Goal: Information Seeking & Learning: Learn about a topic

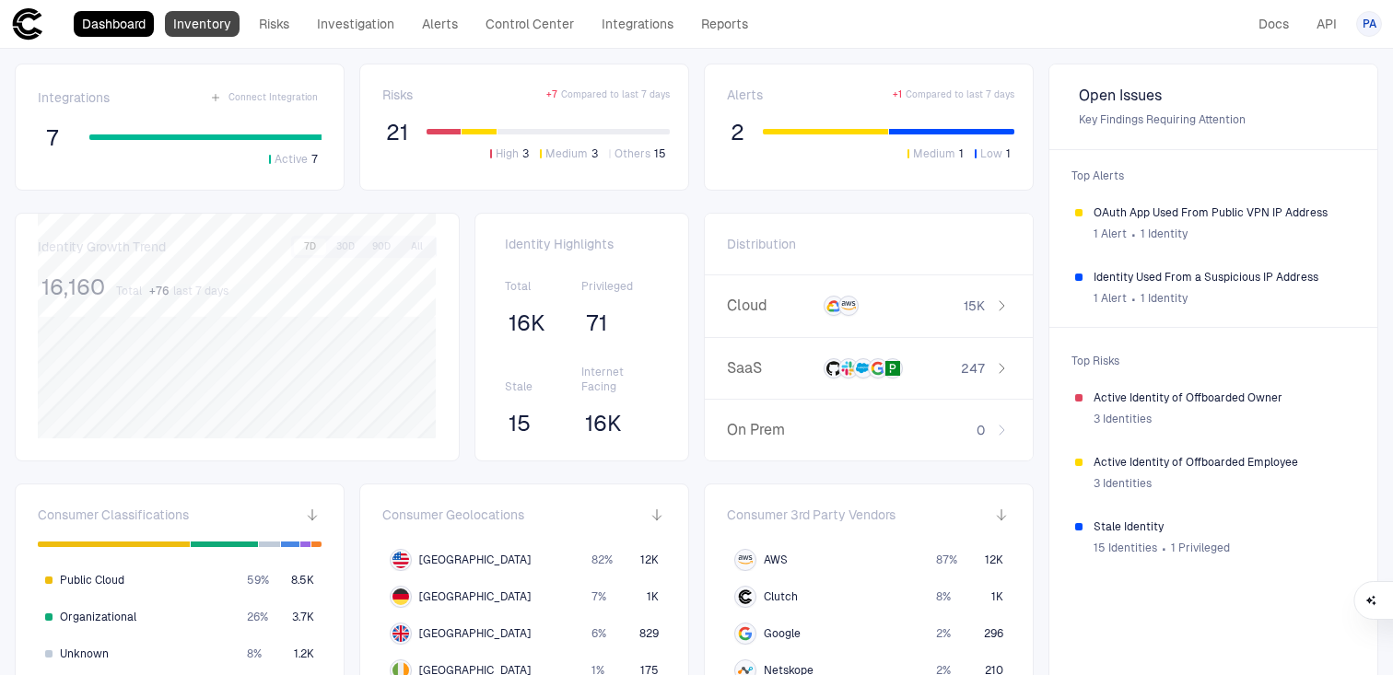
click at [210, 23] on link "Inventory" at bounding box center [202, 24] width 75 height 26
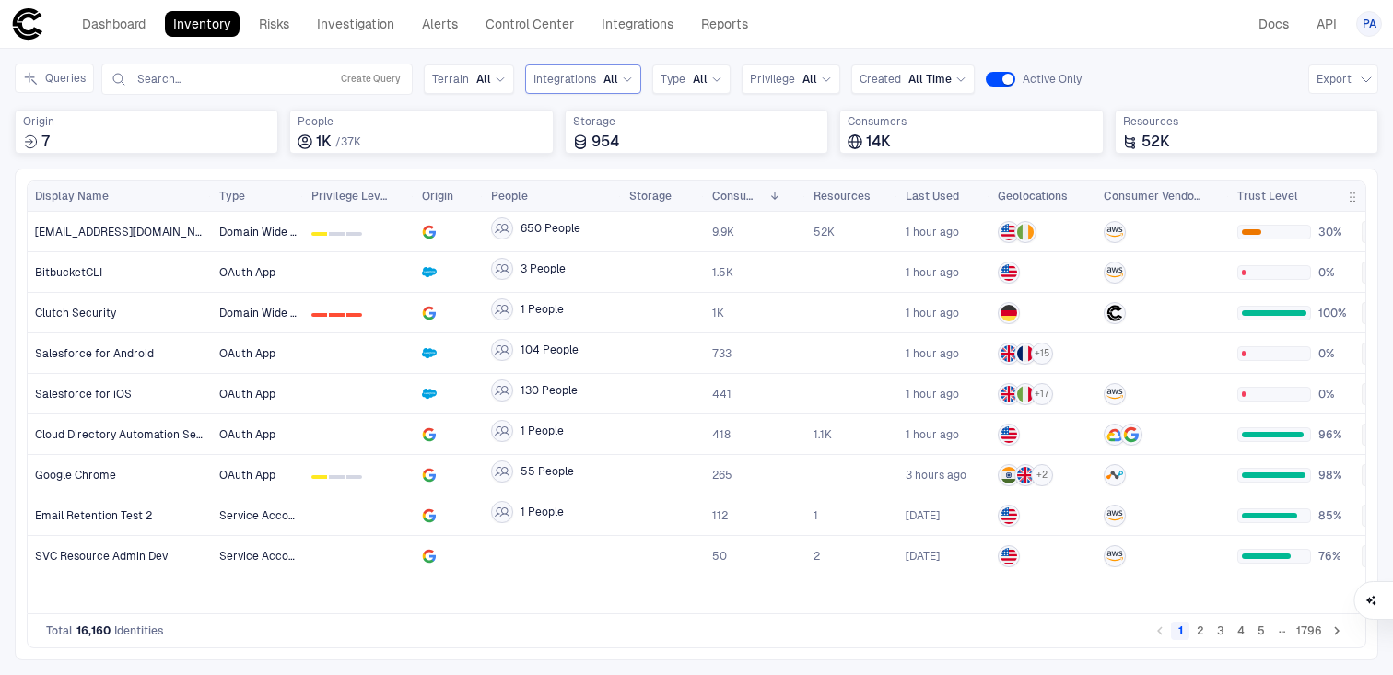
click at [560, 83] on span "Integrations" at bounding box center [564, 79] width 63 height 15
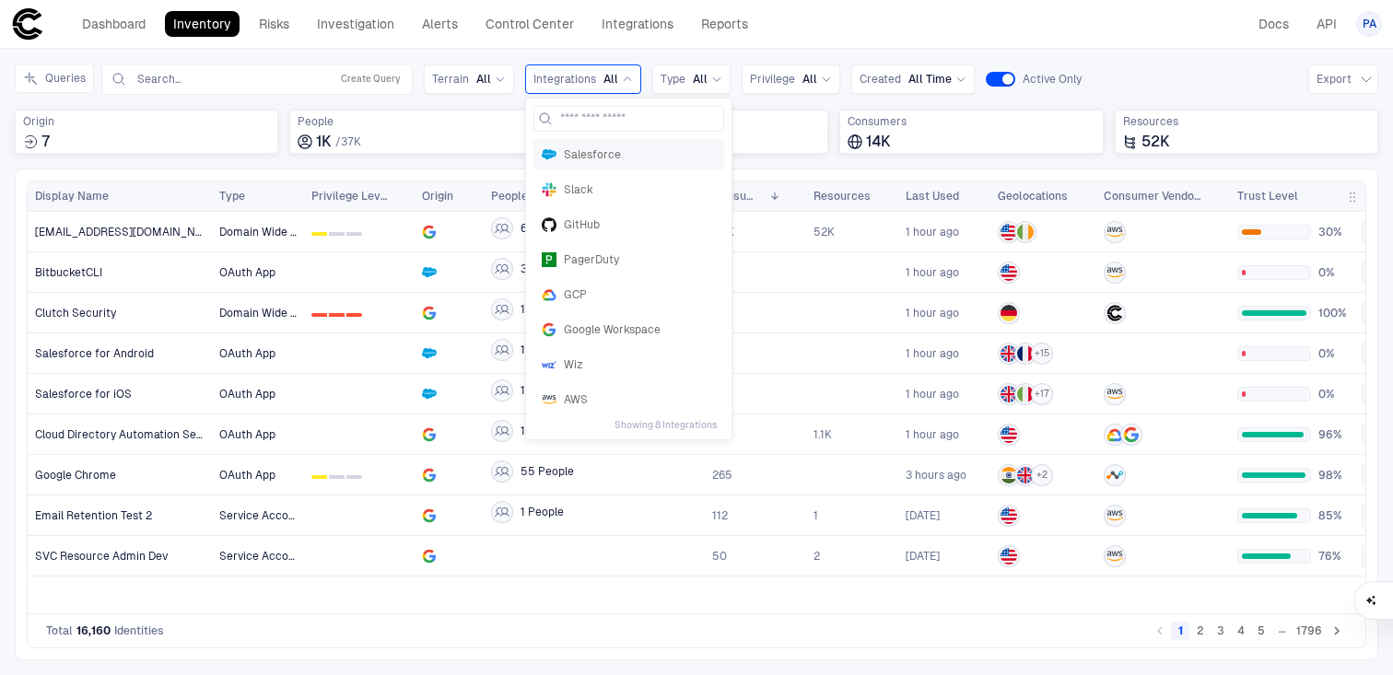
click at [584, 152] on span "Salesforce" at bounding box center [640, 154] width 152 height 15
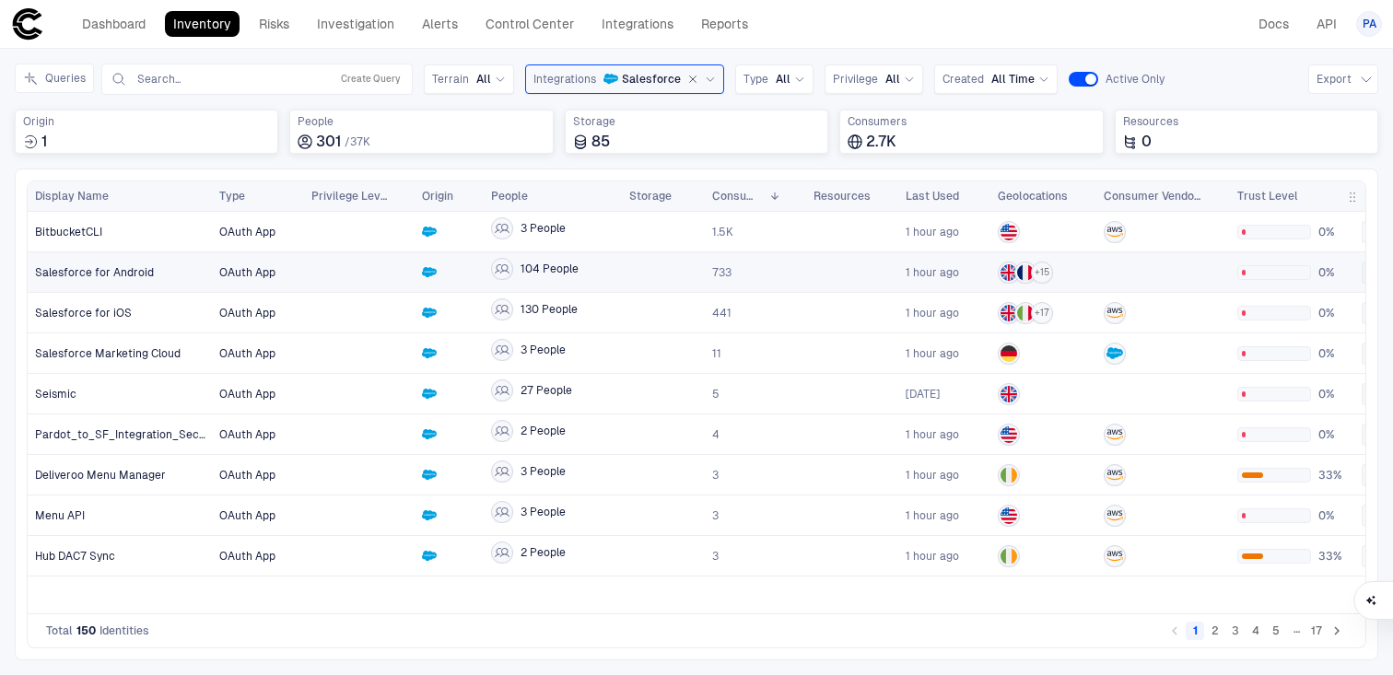
click at [386, 266] on div at bounding box center [359, 272] width 96 height 38
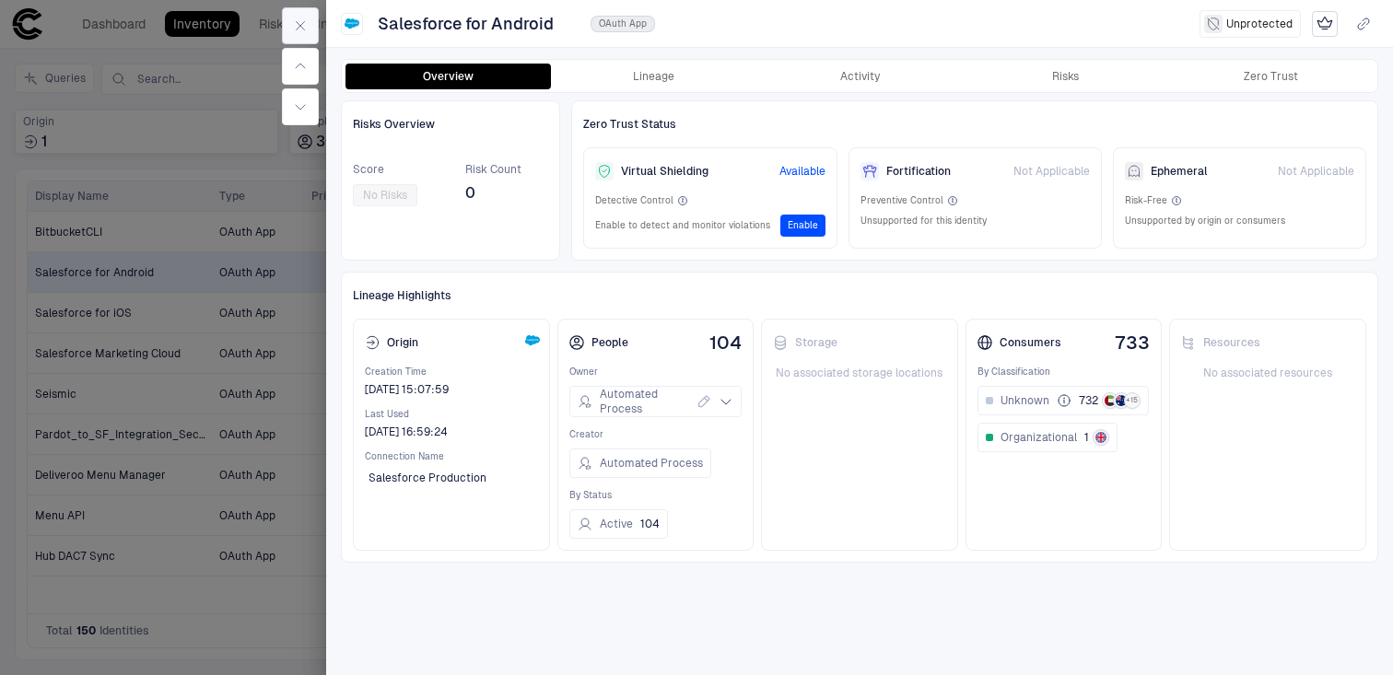
click at [297, 23] on icon "button" at bounding box center [301, 26] width 8 height 8
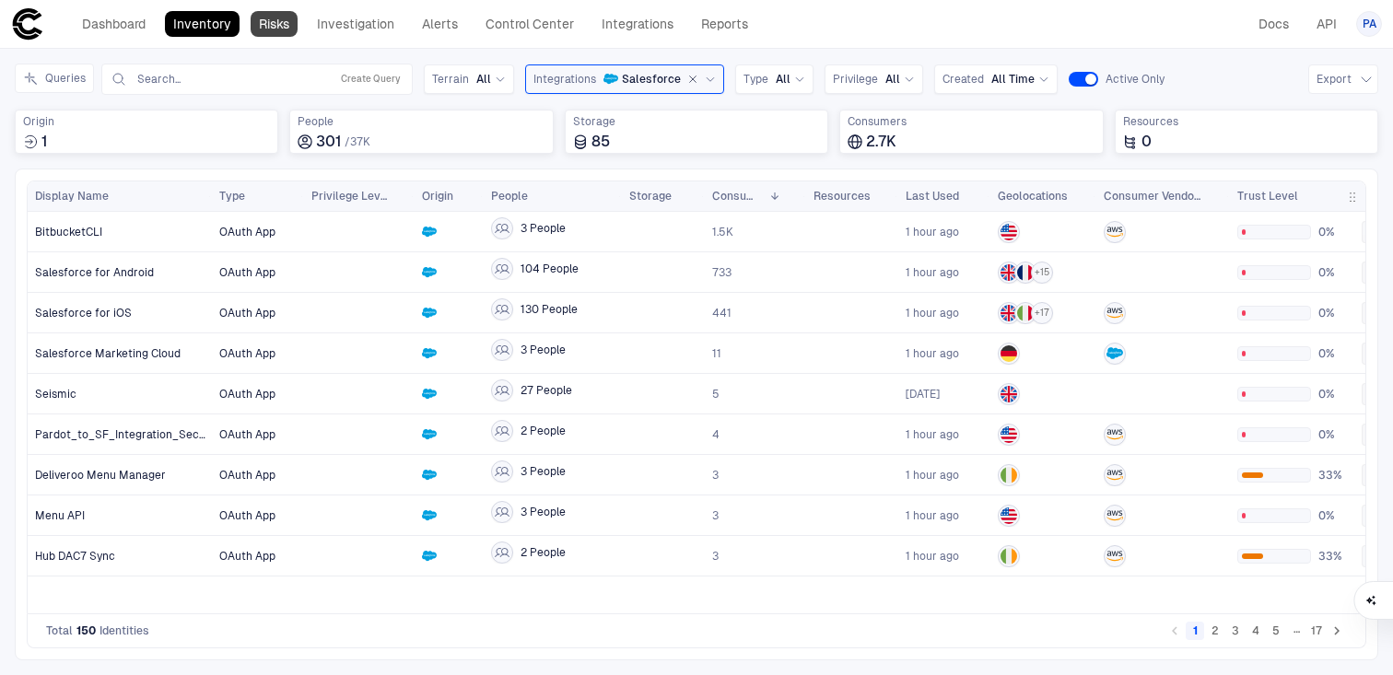
click at [294, 23] on link "Risks" at bounding box center [274, 24] width 47 height 26
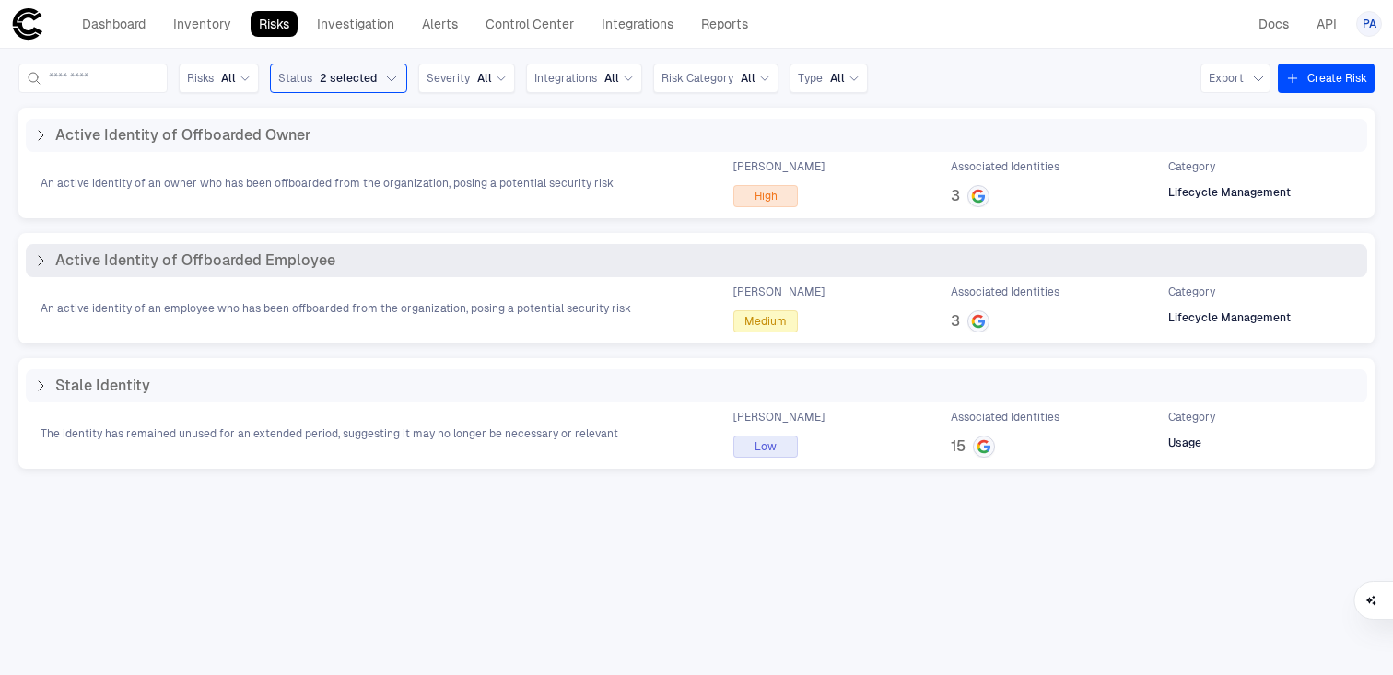
click at [35, 259] on icon at bounding box center [40, 260] width 15 height 15
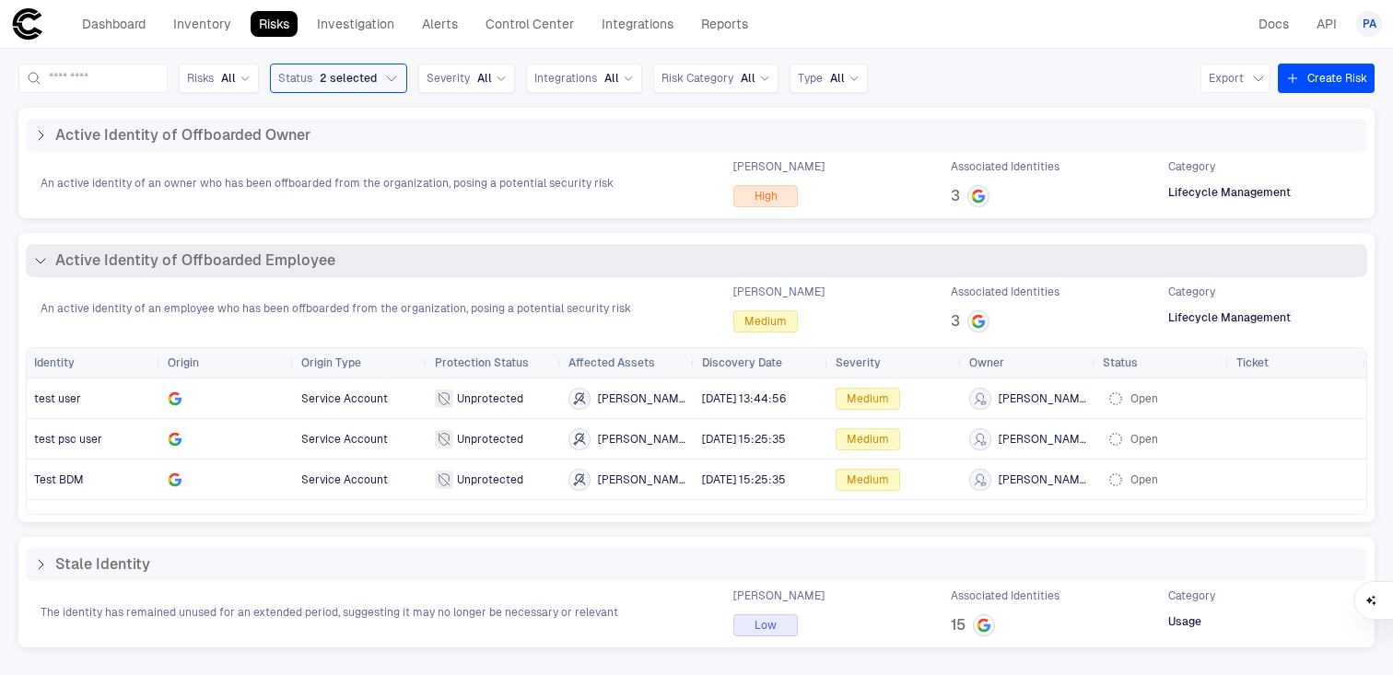
click at [35, 259] on icon at bounding box center [40, 260] width 15 height 15
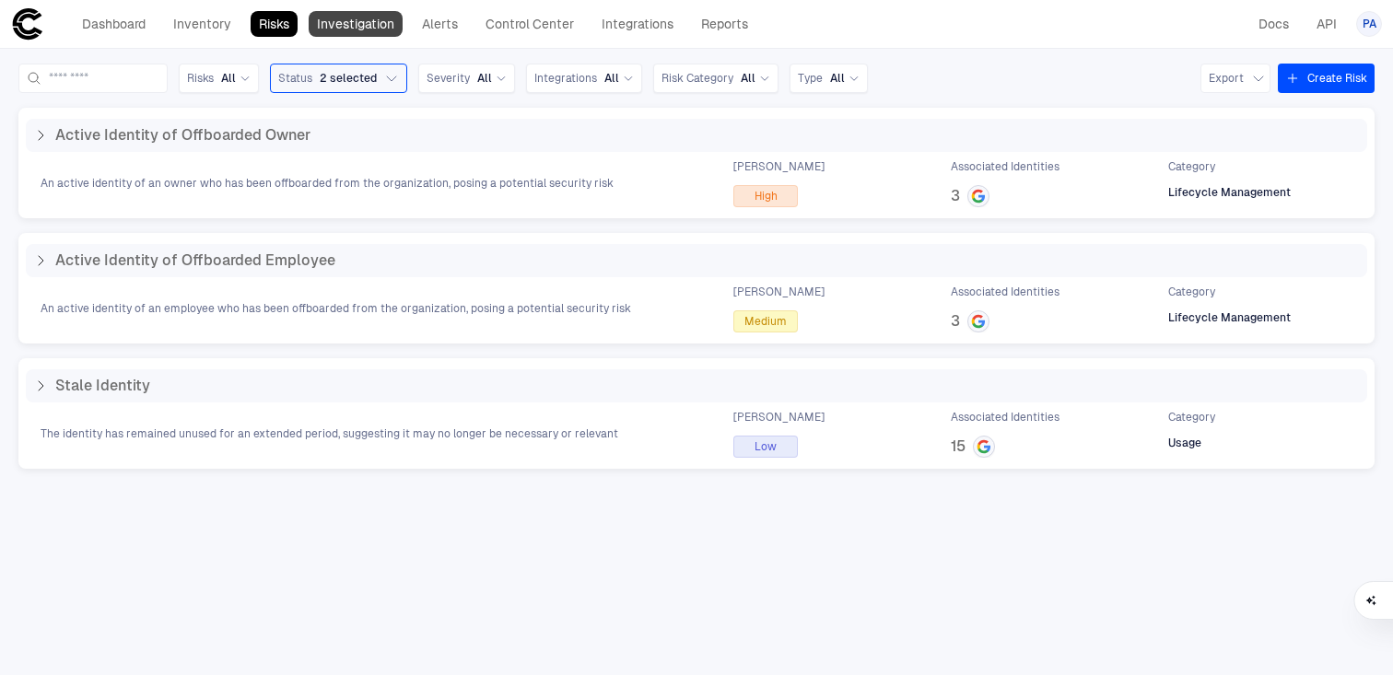
click at [371, 22] on link "Investigation" at bounding box center [356, 24] width 94 height 26
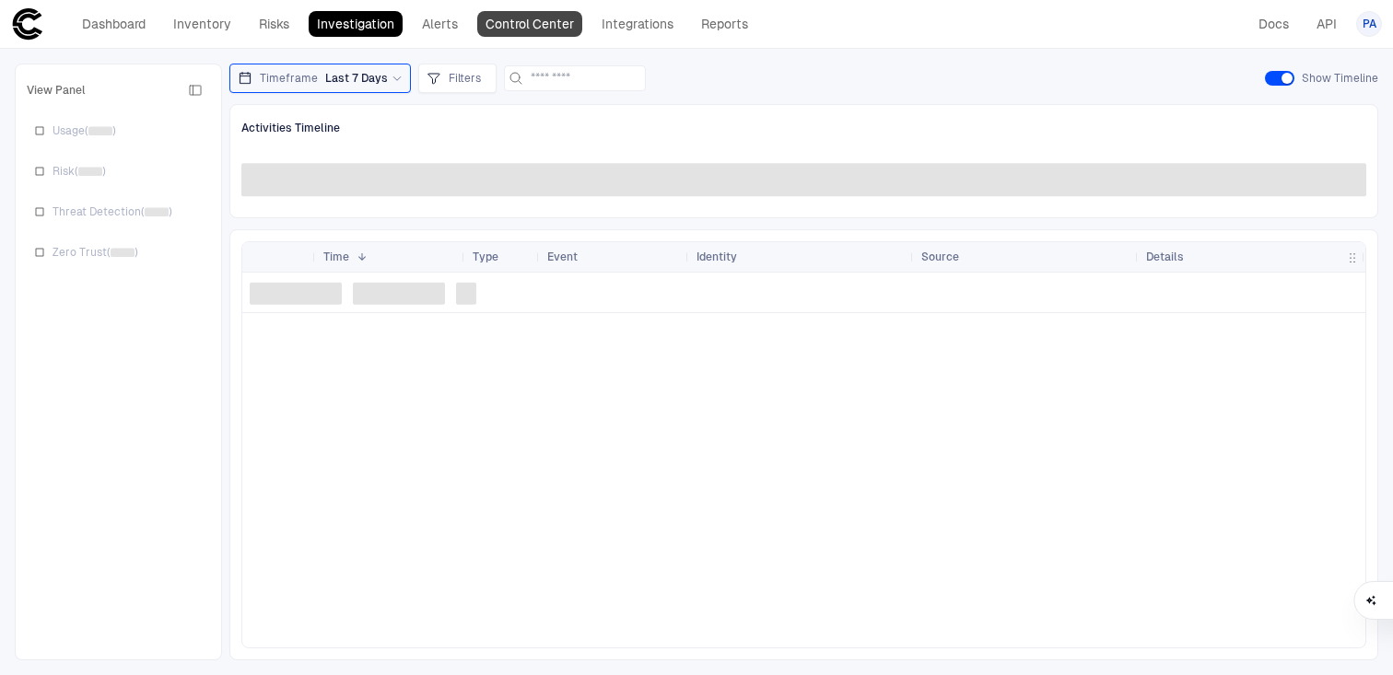
click at [548, 25] on link "Control Center" at bounding box center [529, 24] width 105 height 26
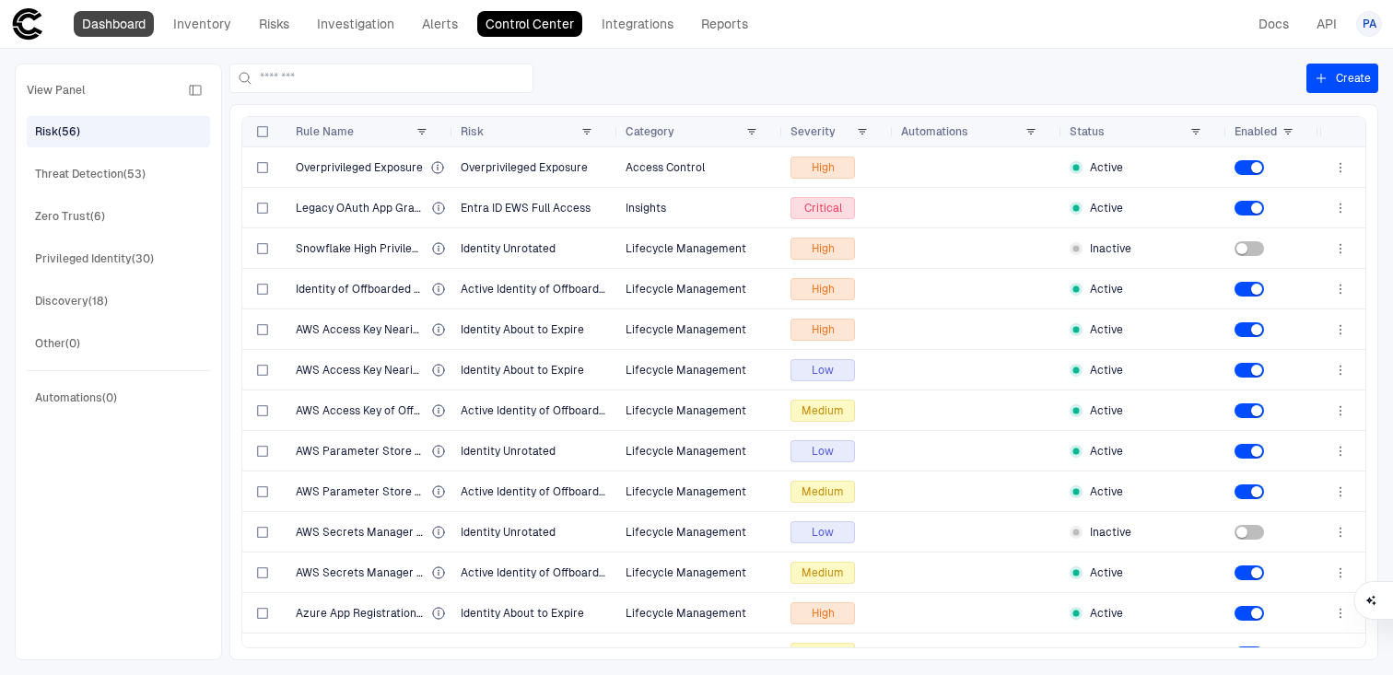
click at [138, 28] on link "Dashboard" at bounding box center [114, 24] width 80 height 26
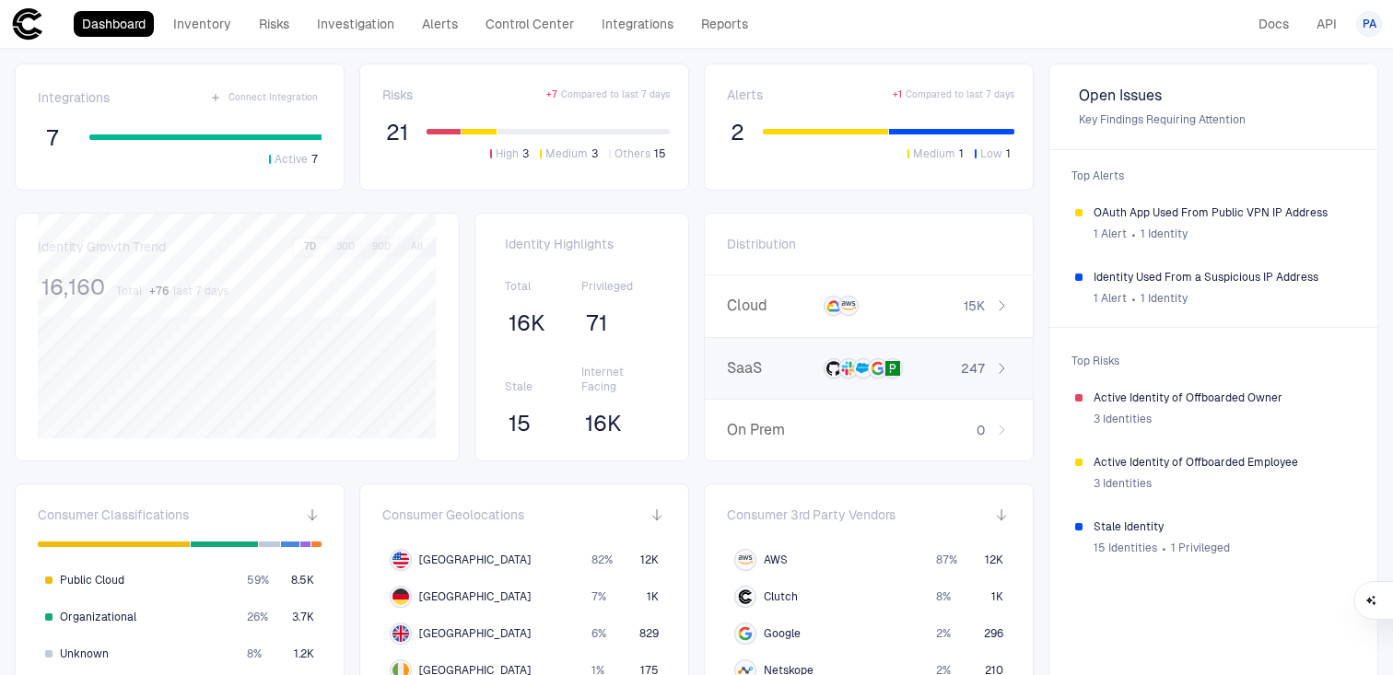
click at [985, 371] on div "247" at bounding box center [965, 368] width 89 height 17
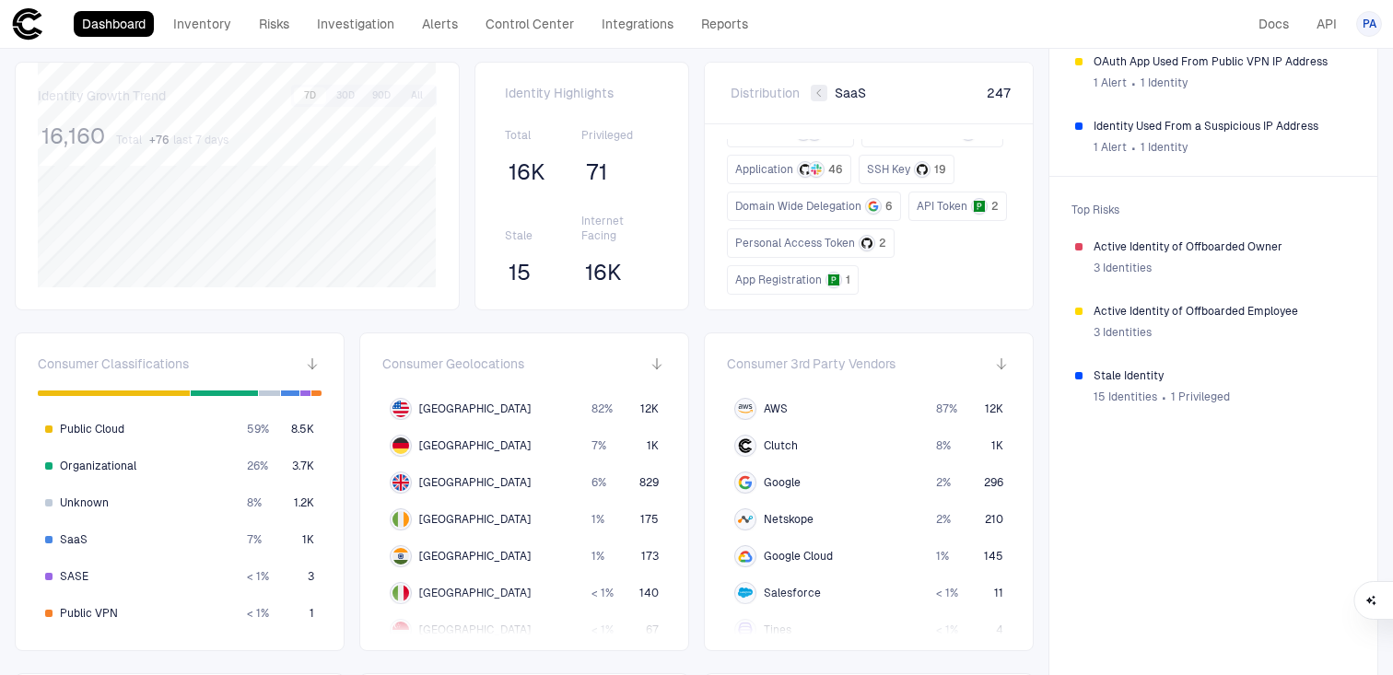
scroll to position [5, 0]
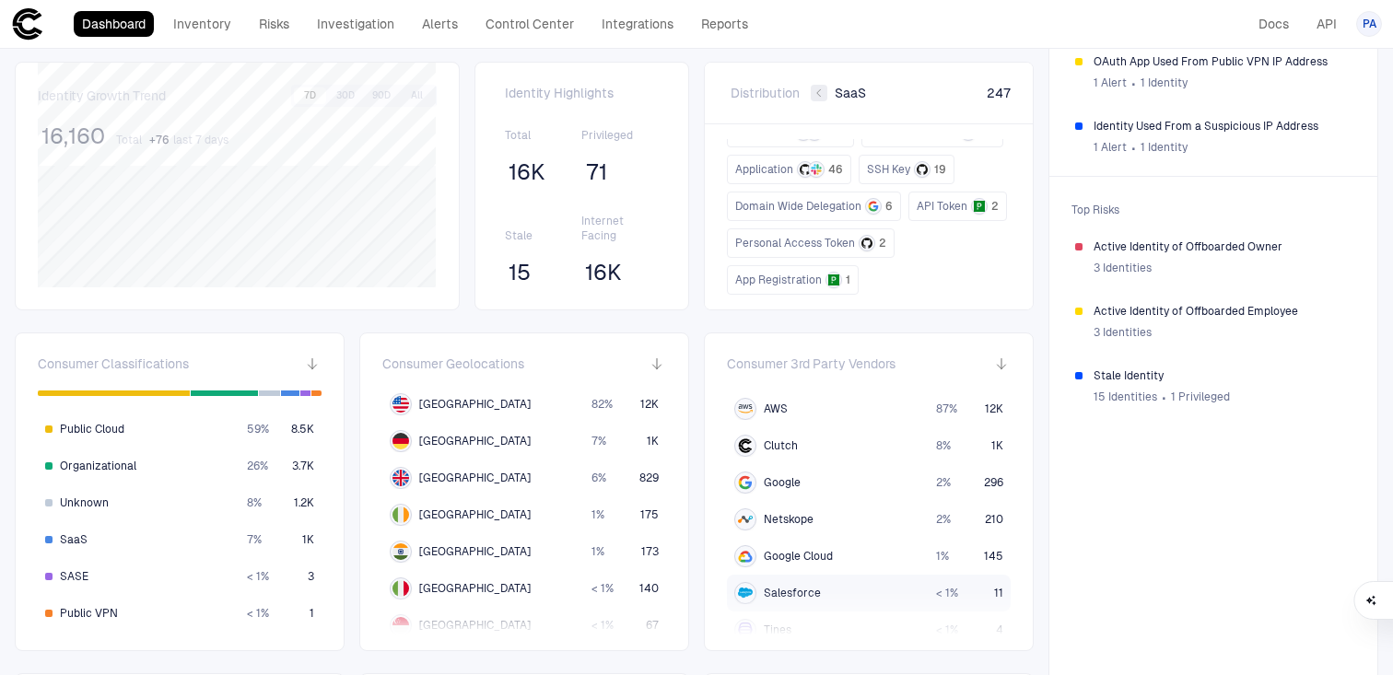
click at [779, 594] on span "Salesforce" at bounding box center [792, 593] width 57 height 15
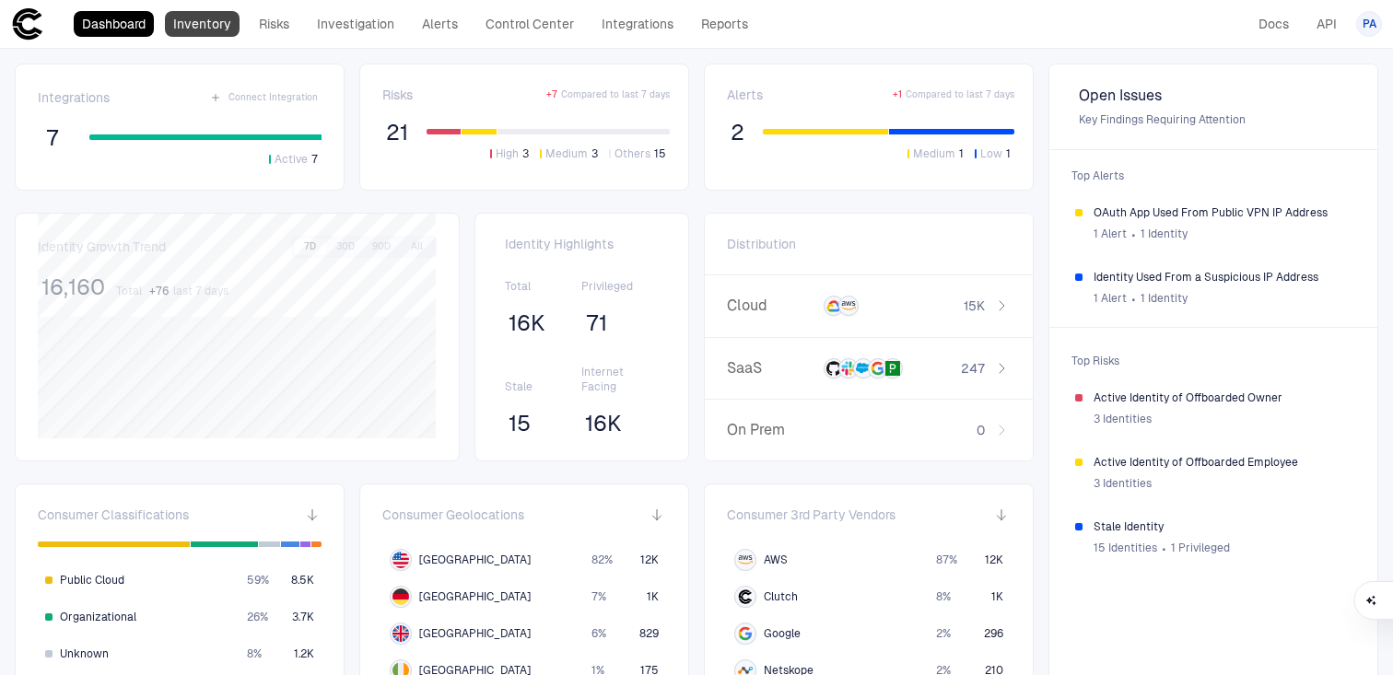
click at [209, 28] on link "Inventory" at bounding box center [202, 24] width 75 height 26
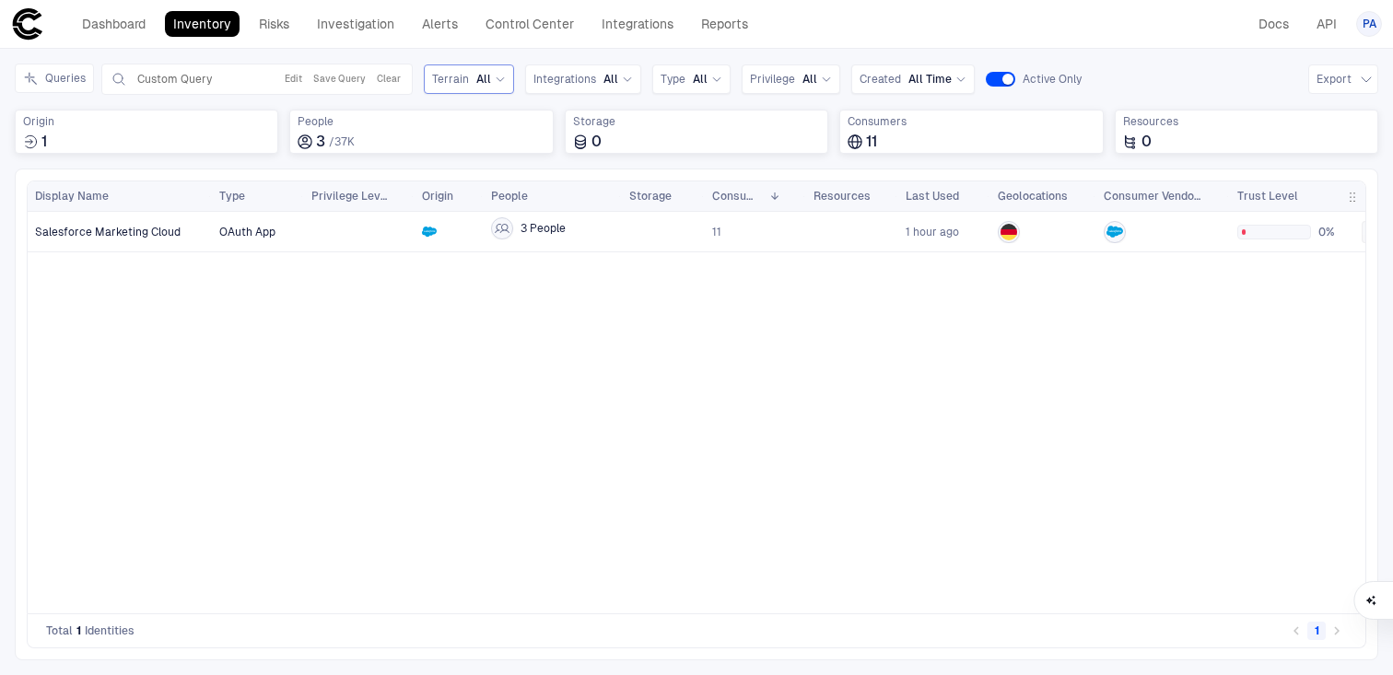
click at [476, 81] on span "All" at bounding box center [483, 79] width 15 height 15
click at [465, 200] on div "SaaS" at bounding box center [479, 191] width 94 height 31
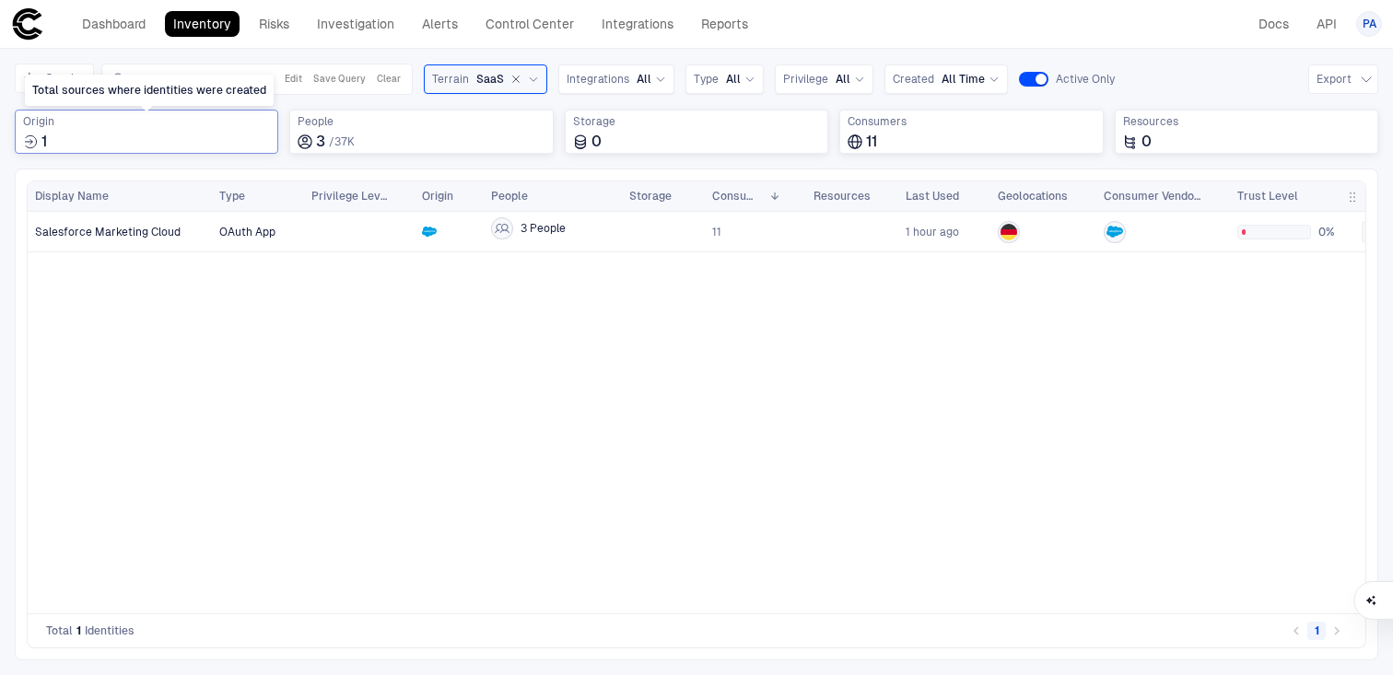
click at [186, 134] on div "1" at bounding box center [146, 142] width 247 height 18
click at [169, 216] on div "Salesforce 1" at bounding box center [146, 217] width 239 height 15
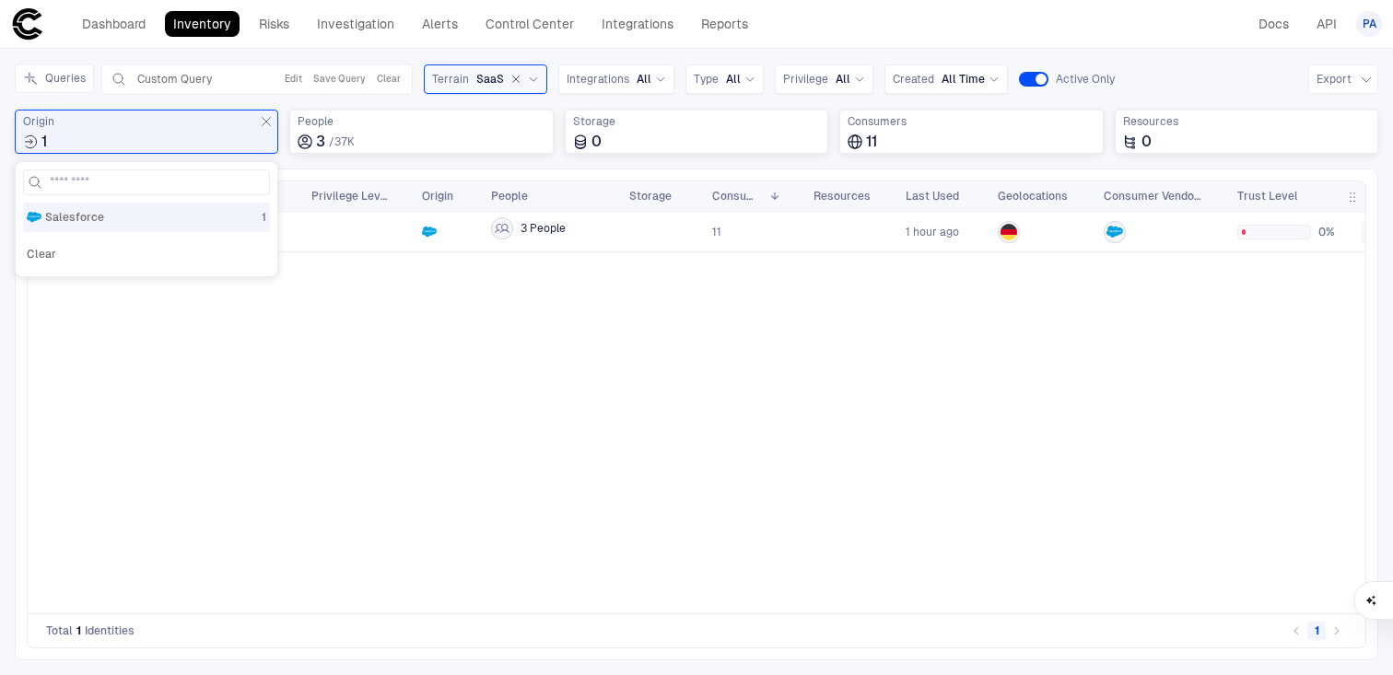
click at [311, 313] on div "OAuth App 3 People 11 1 hour ago 0% No Risks" at bounding box center [788, 413] width 1153 height 402
click at [269, 119] on icon "Total sources where identities were created" at bounding box center [266, 121] width 15 height 15
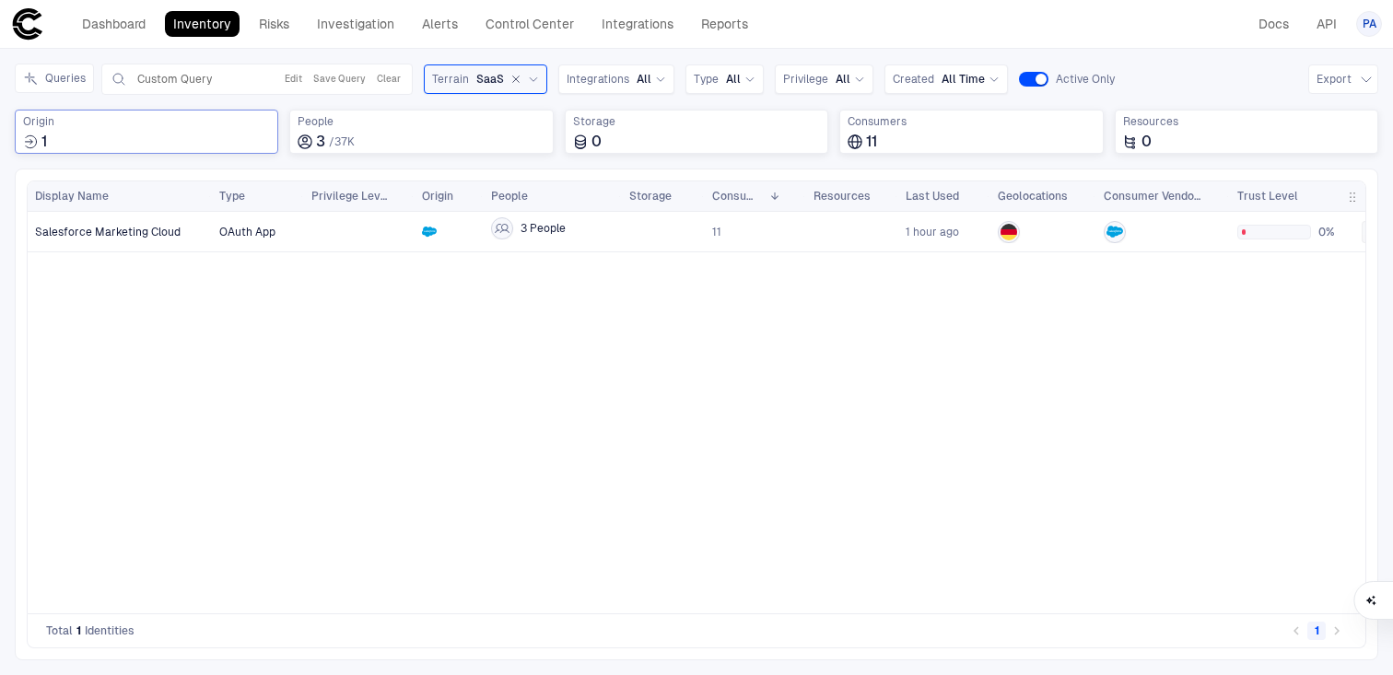
click at [205, 42] on header "Dashboard Inventory Risks Investigation Alerts Control Center Integrations Repo…" at bounding box center [696, 24] width 1393 height 49
click at [204, 17] on link "Inventory" at bounding box center [202, 24] width 75 height 26
click at [514, 76] on icon "button" at bounding box center [515, 79] width 11 height 11
click at [22, 33] on icon at bounding box center [27, 23] width 33 height 33
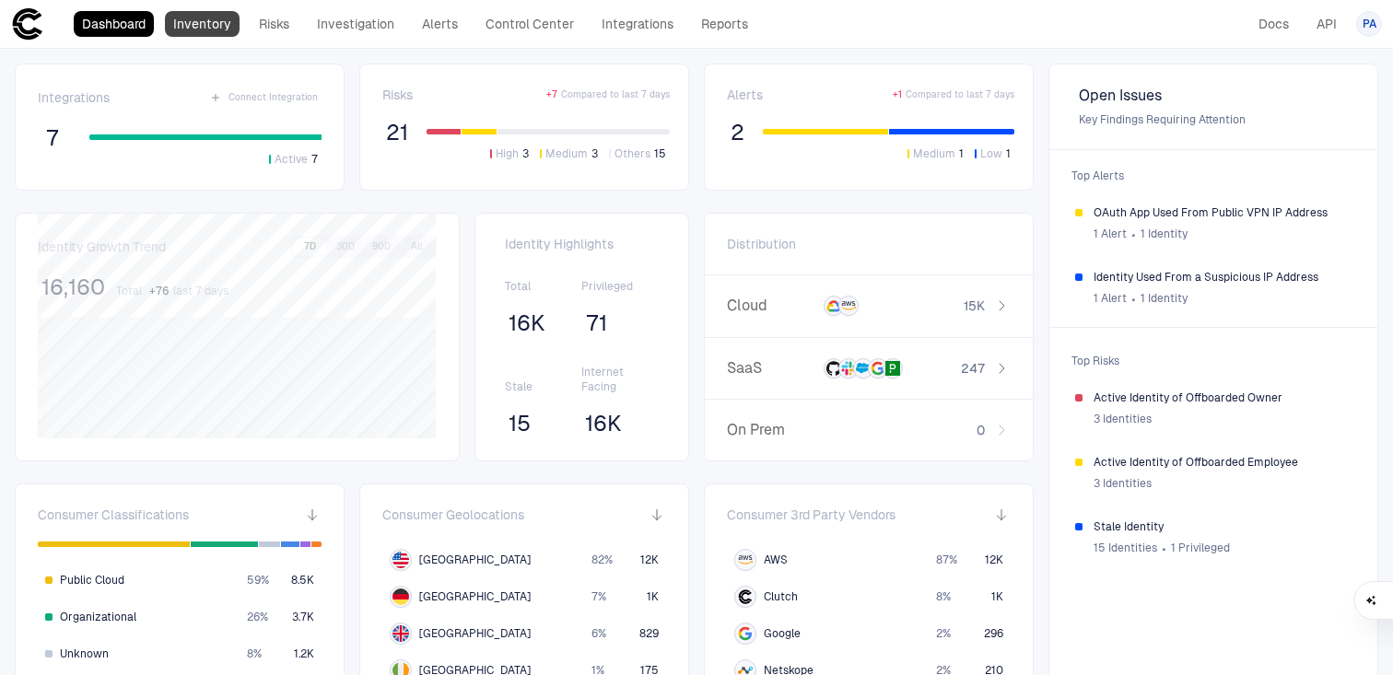
click at [212, 27] on link "Inventory" at bounding box center [202, 24] width 75 height 26
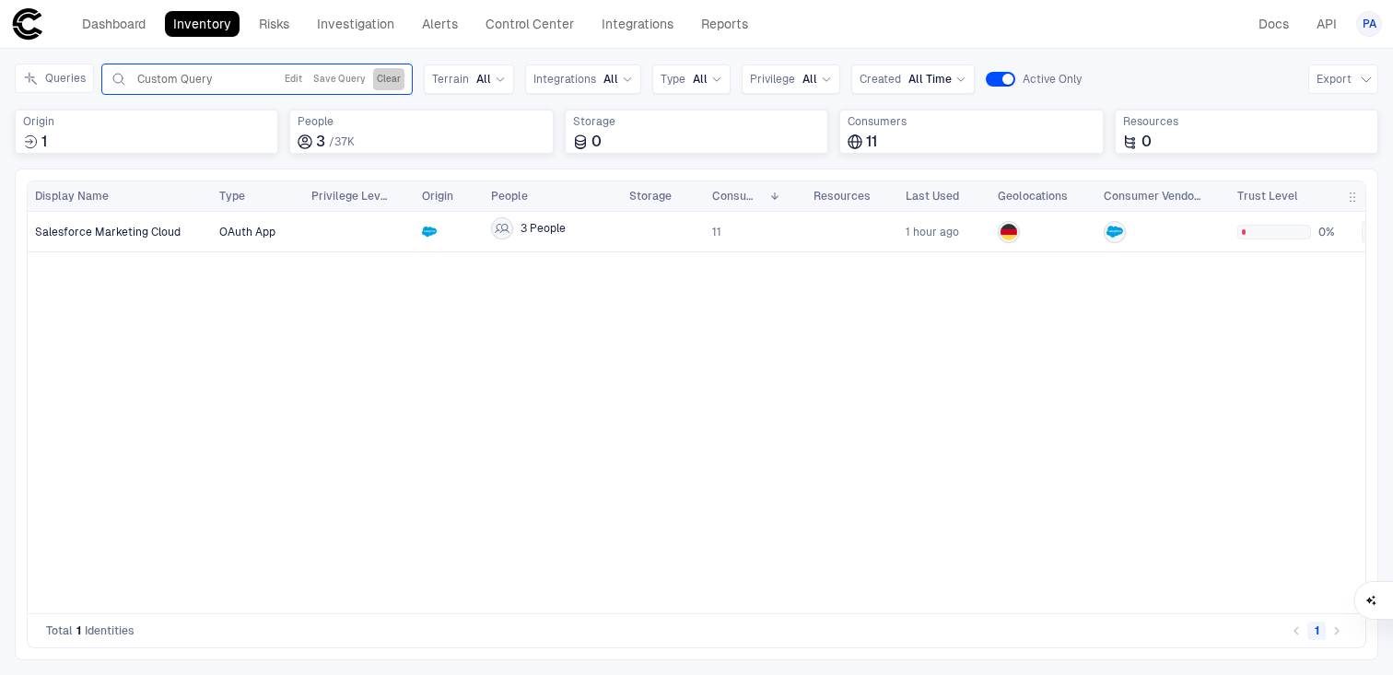
click at [390, 79] on button "Clear" at bounding box center [388, 79] width 31 height 22
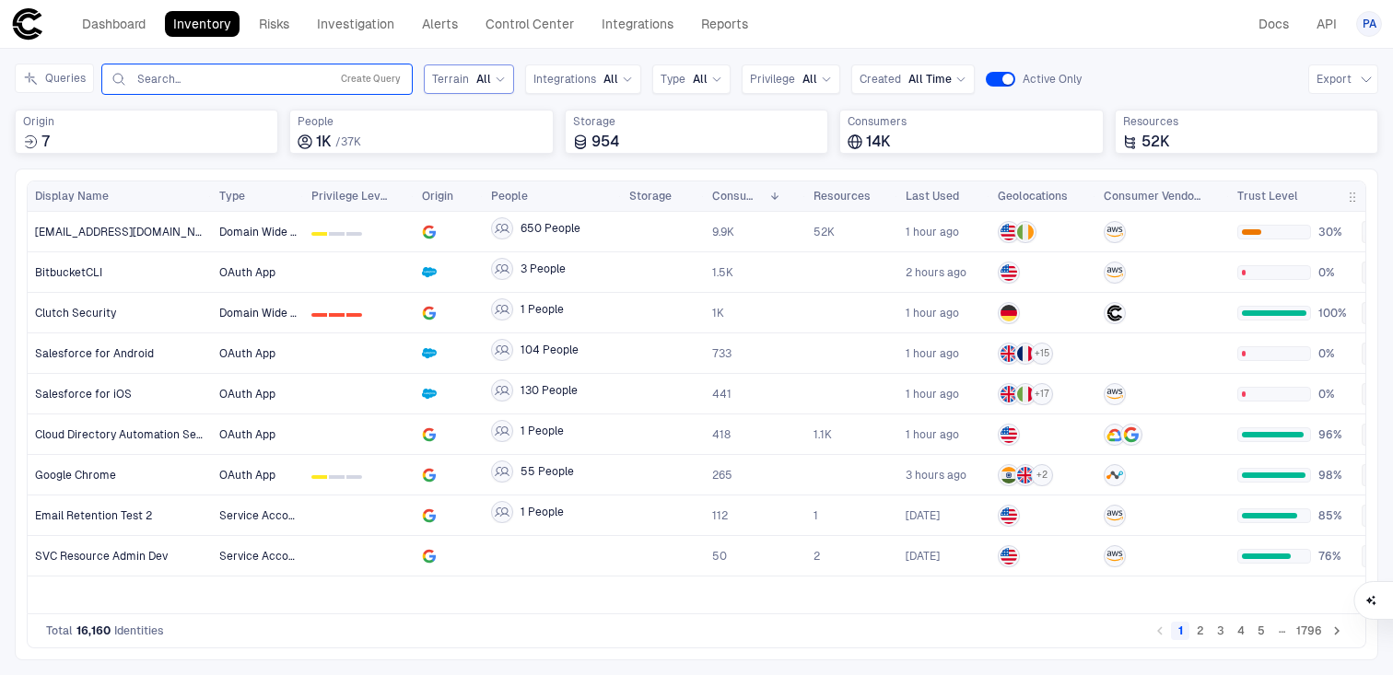
click at [481, 69] on div "Terrain All" at bounding box center [469, 79] width 74 height 20
click at [439, 177] on div "SaaS" at bounding box center [479, 191] width 94 height 31
click at [624, 77] on span "Integrations" at bounding box center [597, 79] width 63 height 15
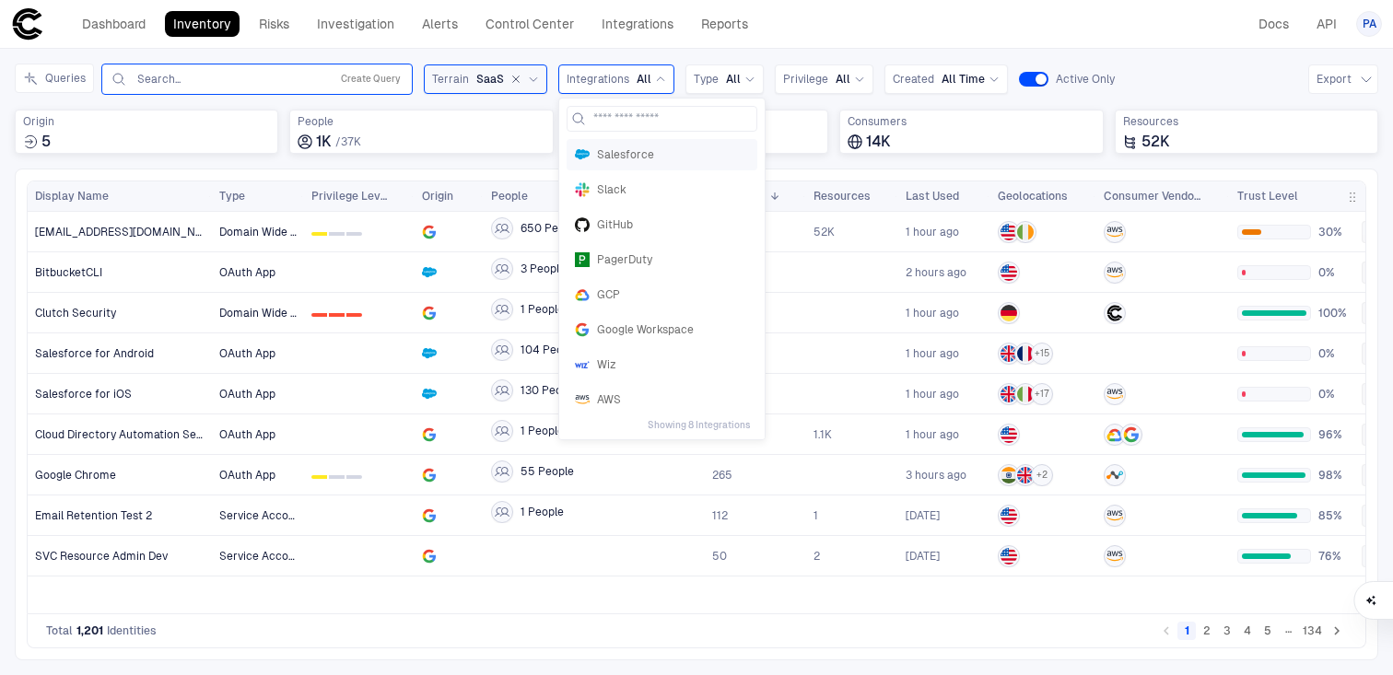
click at [604, 153] on span "Salesforce" at bounding box center [673, 154] width 152 height 15
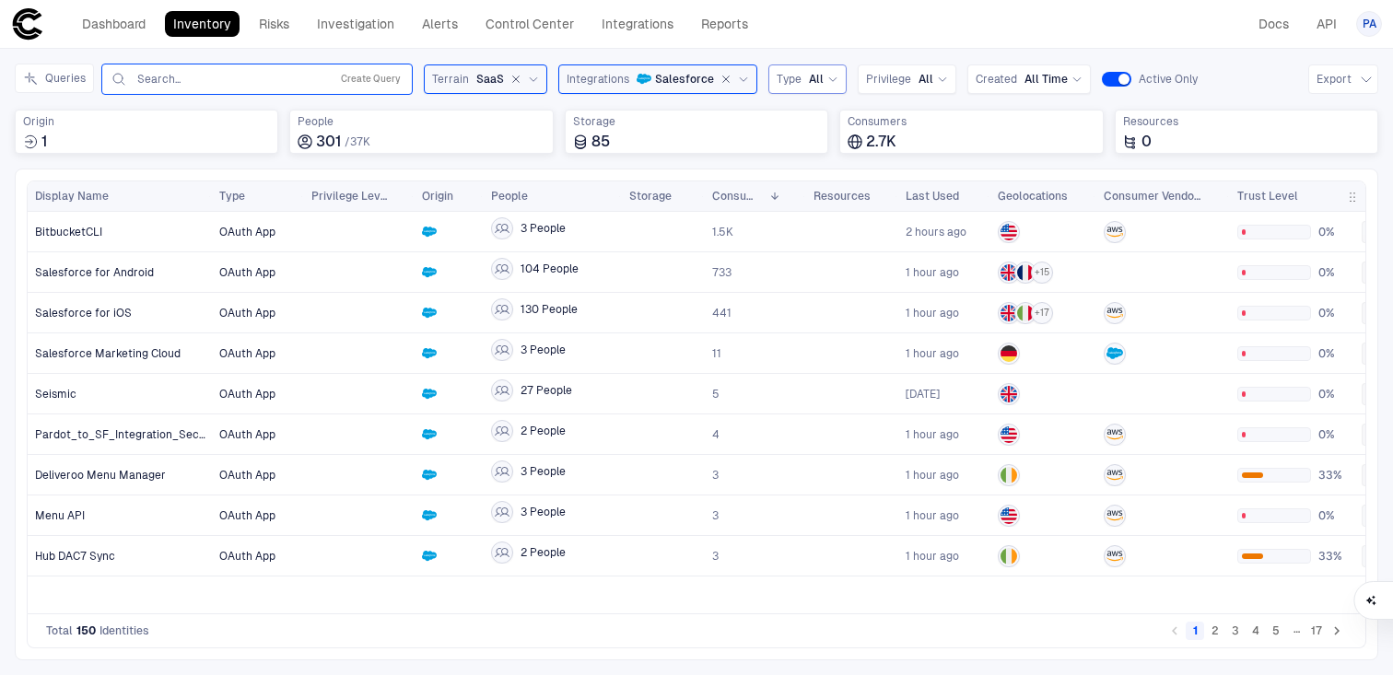
click at [799, 72] on div "Type All" at bounding box center [807, 79] width 62 height 15
type input "*"
type input "**"
click at [663, 170] on div "Drag here to set row groups Drag here to set column labels Display Name" at bounding box center [696, 415] width 1363 height 492
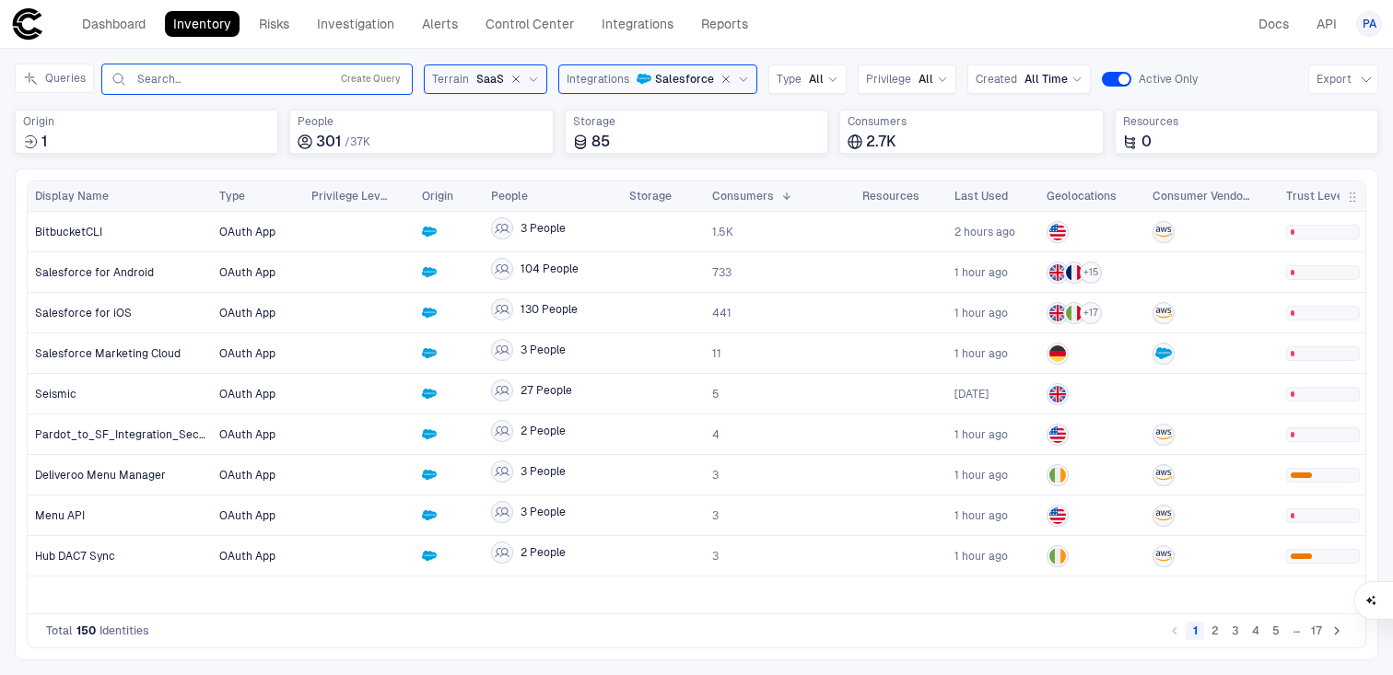
drag, startPoint x: 804, startPoint y: 195, endPoint x: 853, endPoint y: 192, distance: 49.0
click at [853, 192] on div at bounding box center [853, 195] width 7 height 29
click at [792, 79] on span "Type" at bounding box center [788, 79] width 25 height 15
type input "***"
click at [839, 158] on span "OAuth App" at bounding box center [872, 154] width 174 height 15
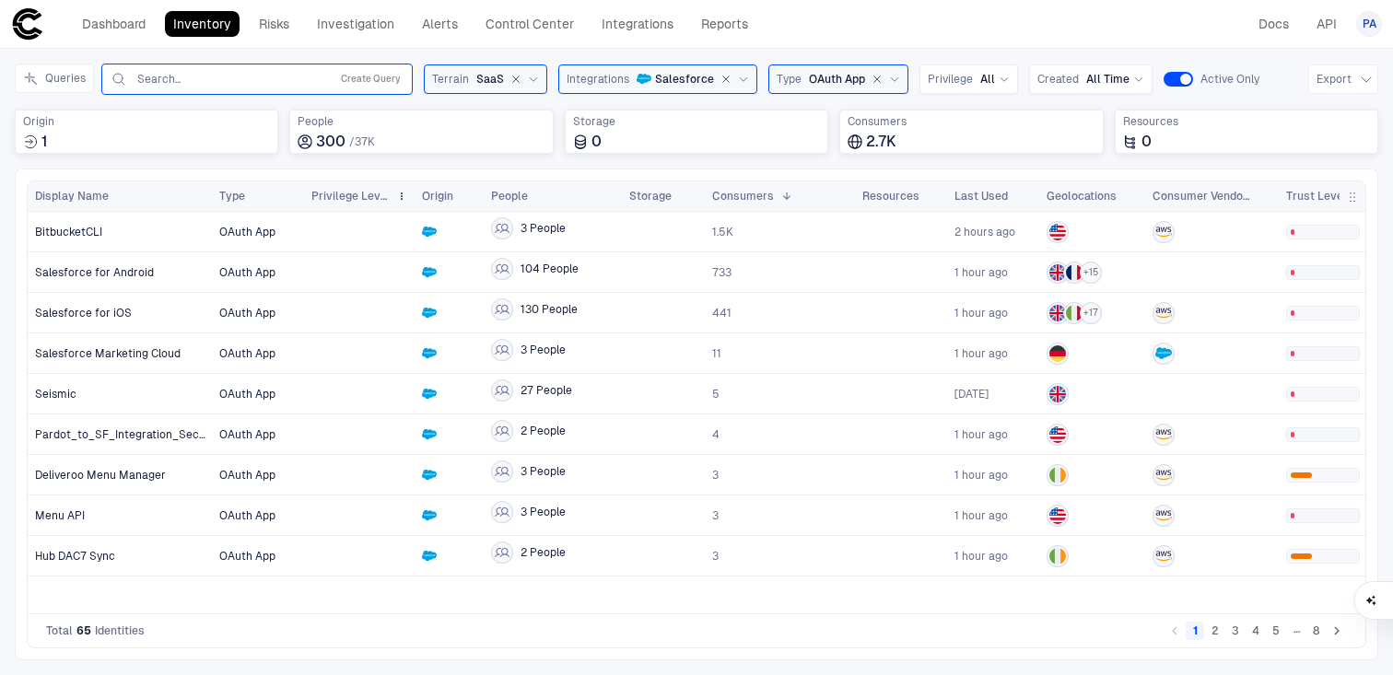
click at [334, 195] on span "Privilege Level" at bounding box center [349, 196] width 77 height 15
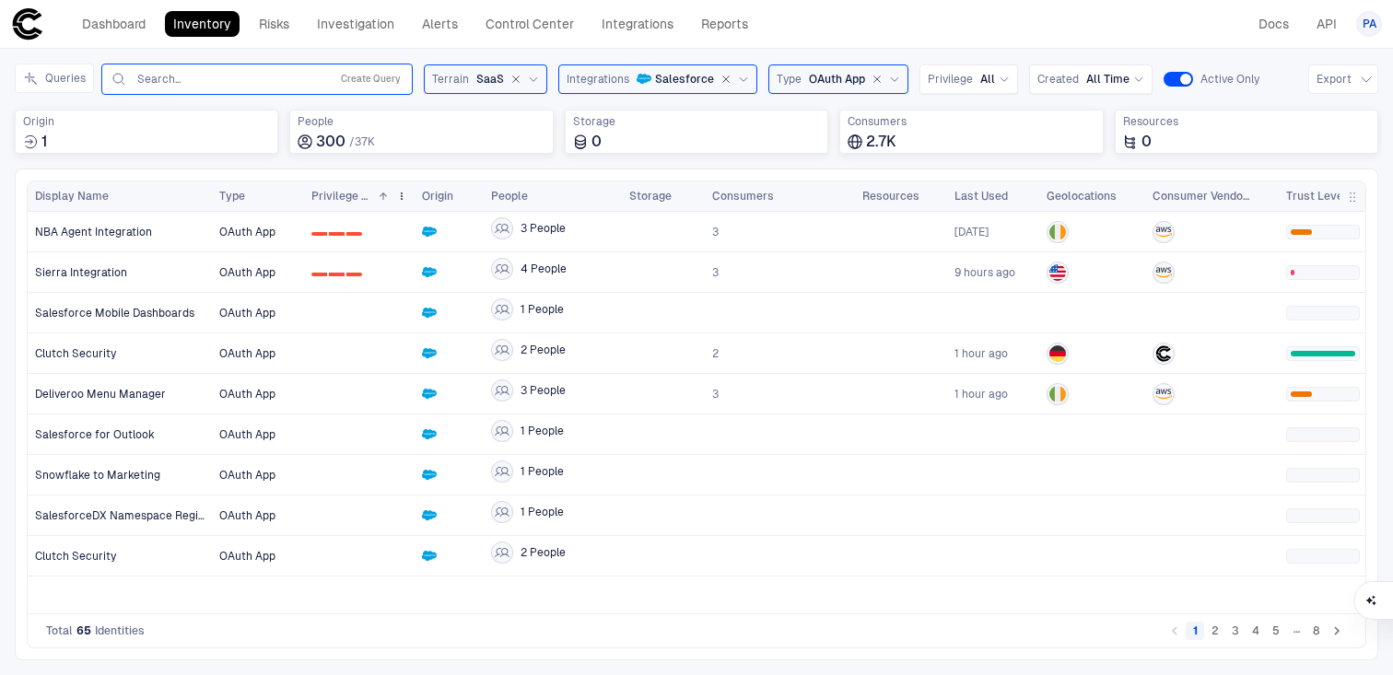
click at [353, 192] on span "Privilege Level" at bounding box center [340, 196] width 59 height 15
click at [1314, 192] on span "Trust Level" at bounding box center [1316, 196] width 61 height 15
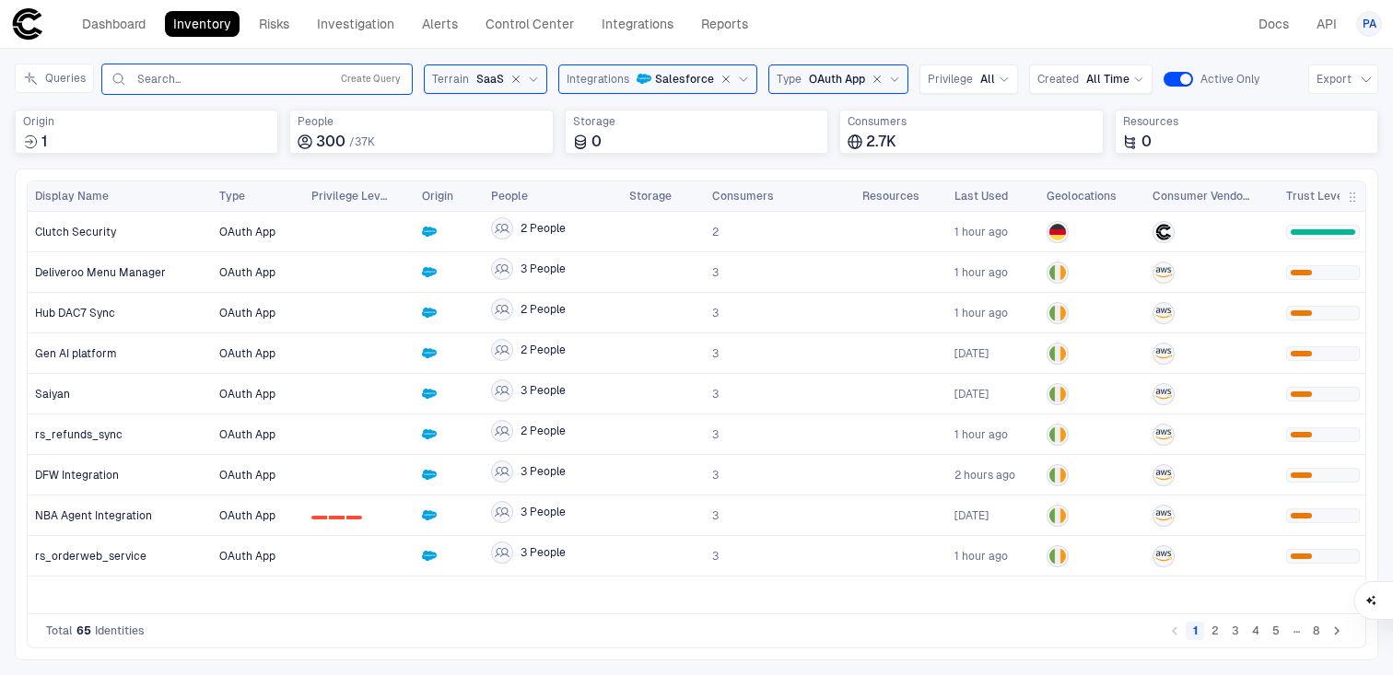
click at [1311, 194] on span "Trust Level" at bounding box center [1316, 196] width 61 height 15
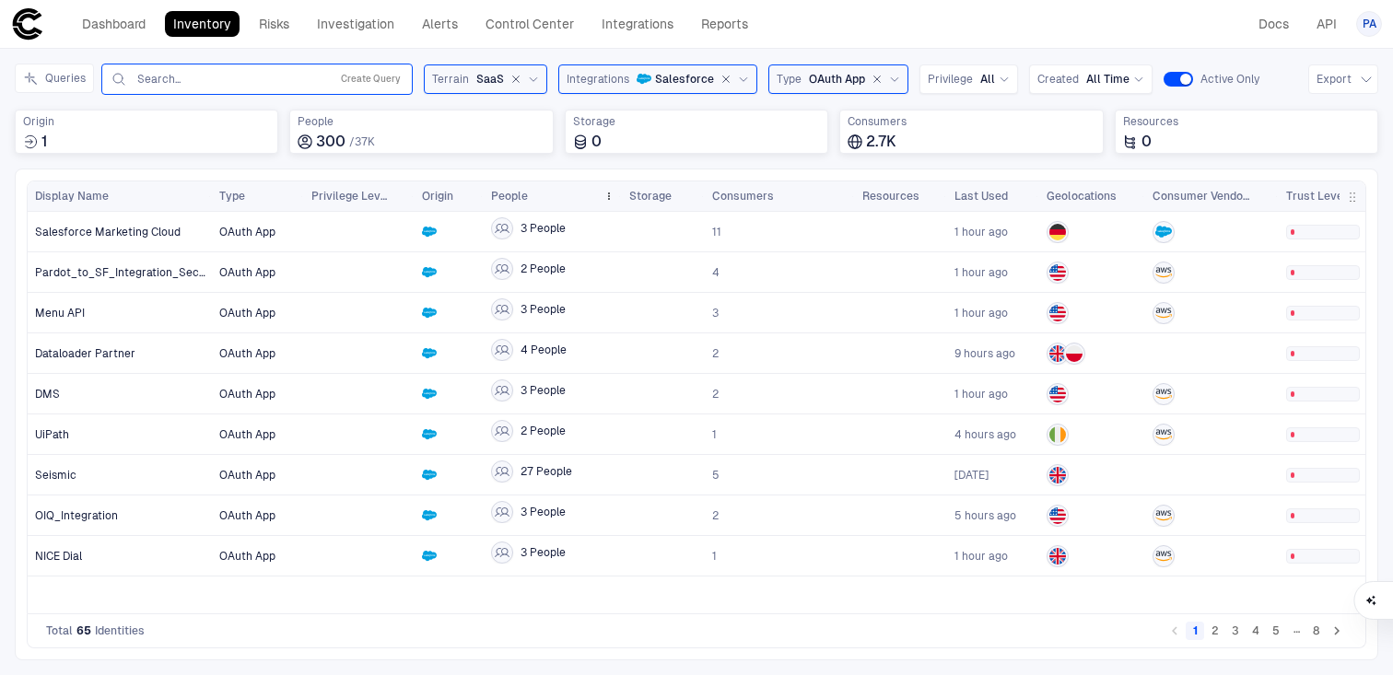
click at [508, 190] on span "People" at bounding box center [509, 196] width 37 height 15
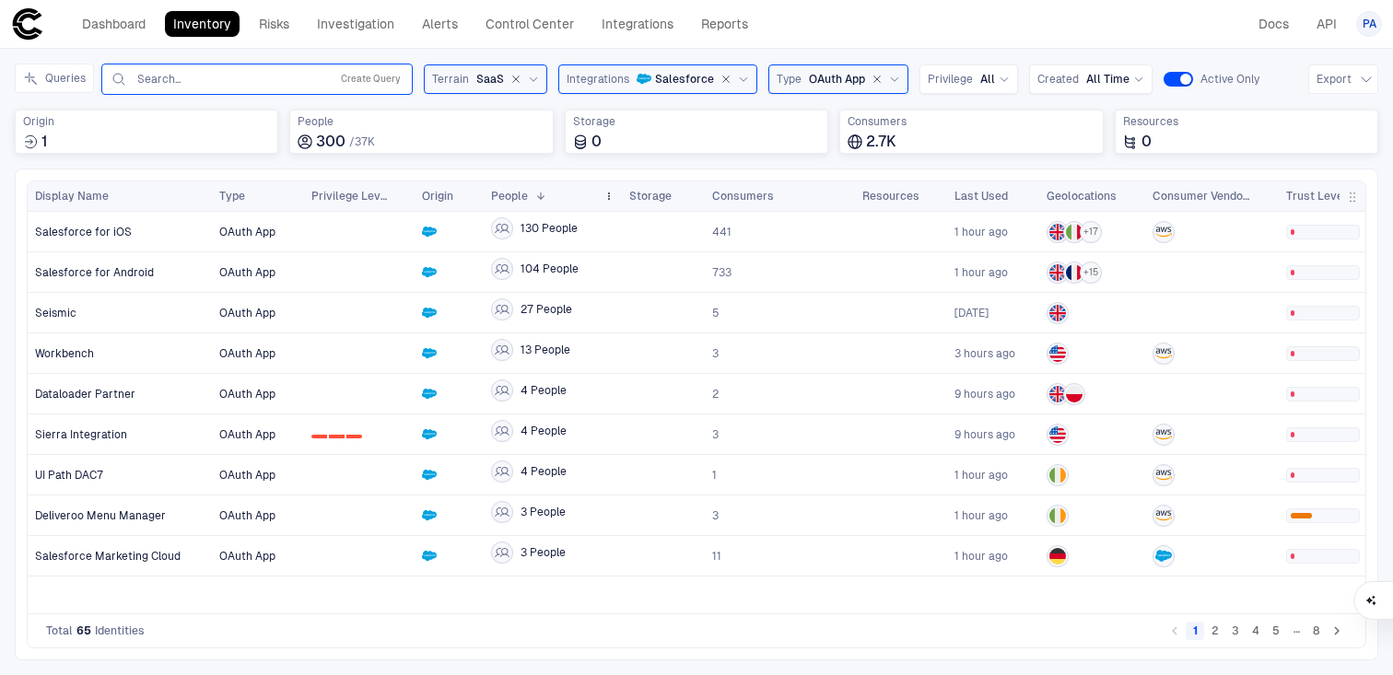
click at [510, 192] on span "People" at bounding box center [509, 196] width 37 height 15
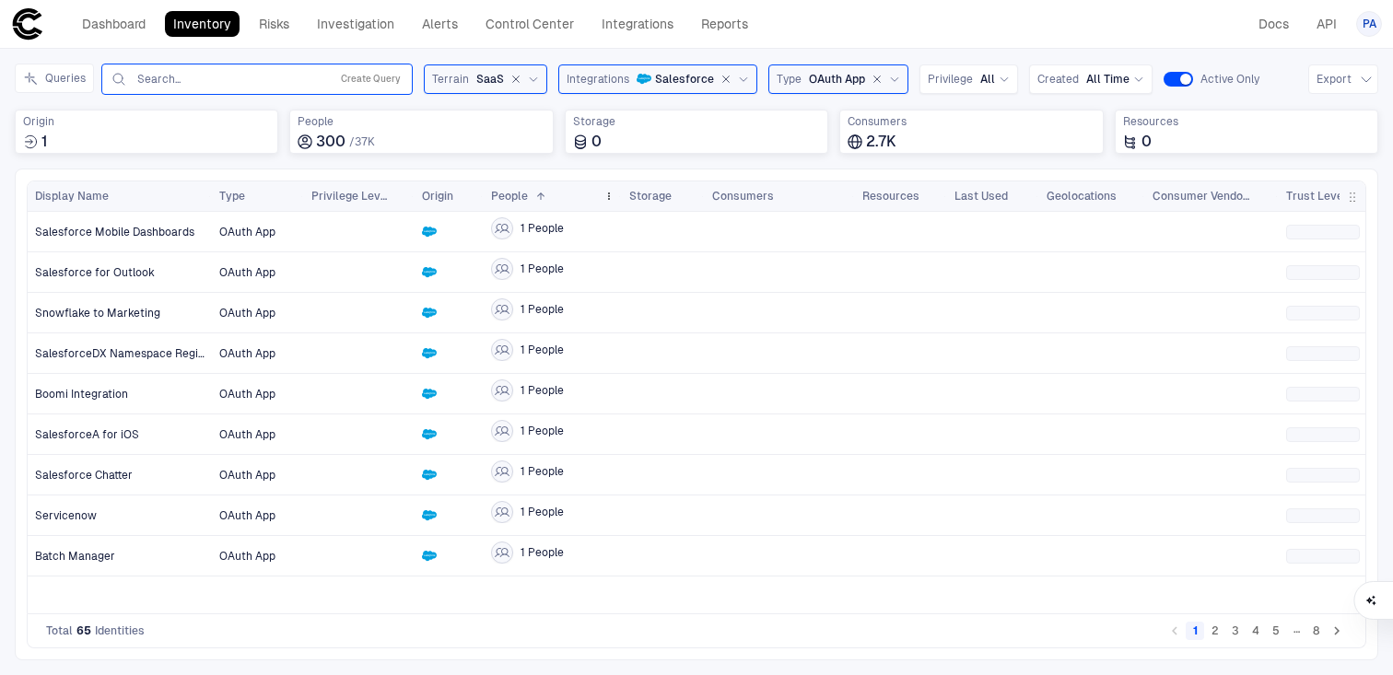
click at [510, 192] on span "People" at bounding box center [509, 196] width 37 height 15
